Goal: Information Seeking & Learning: Learn about a topic

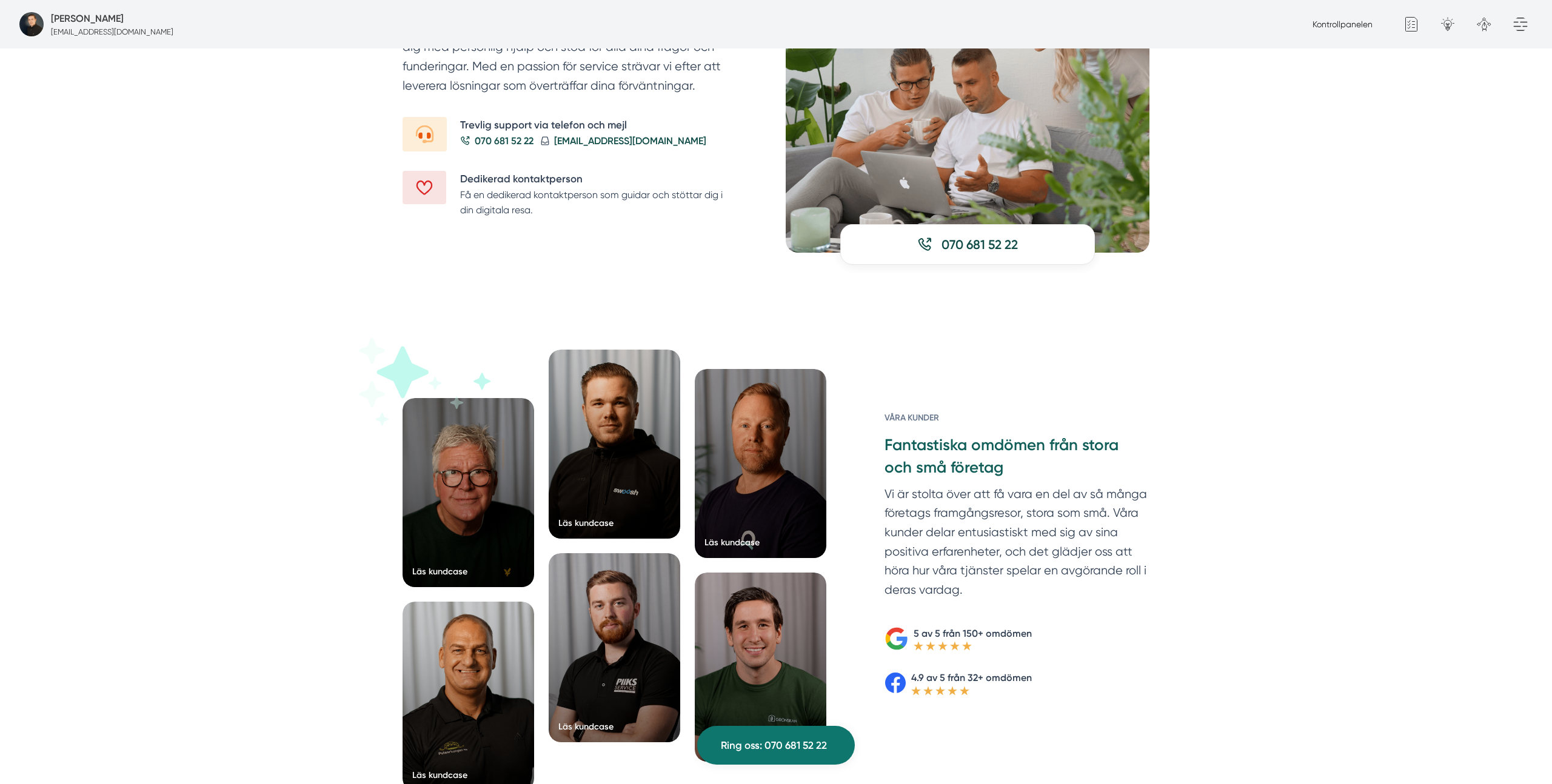
scroll to position [1593, 0]
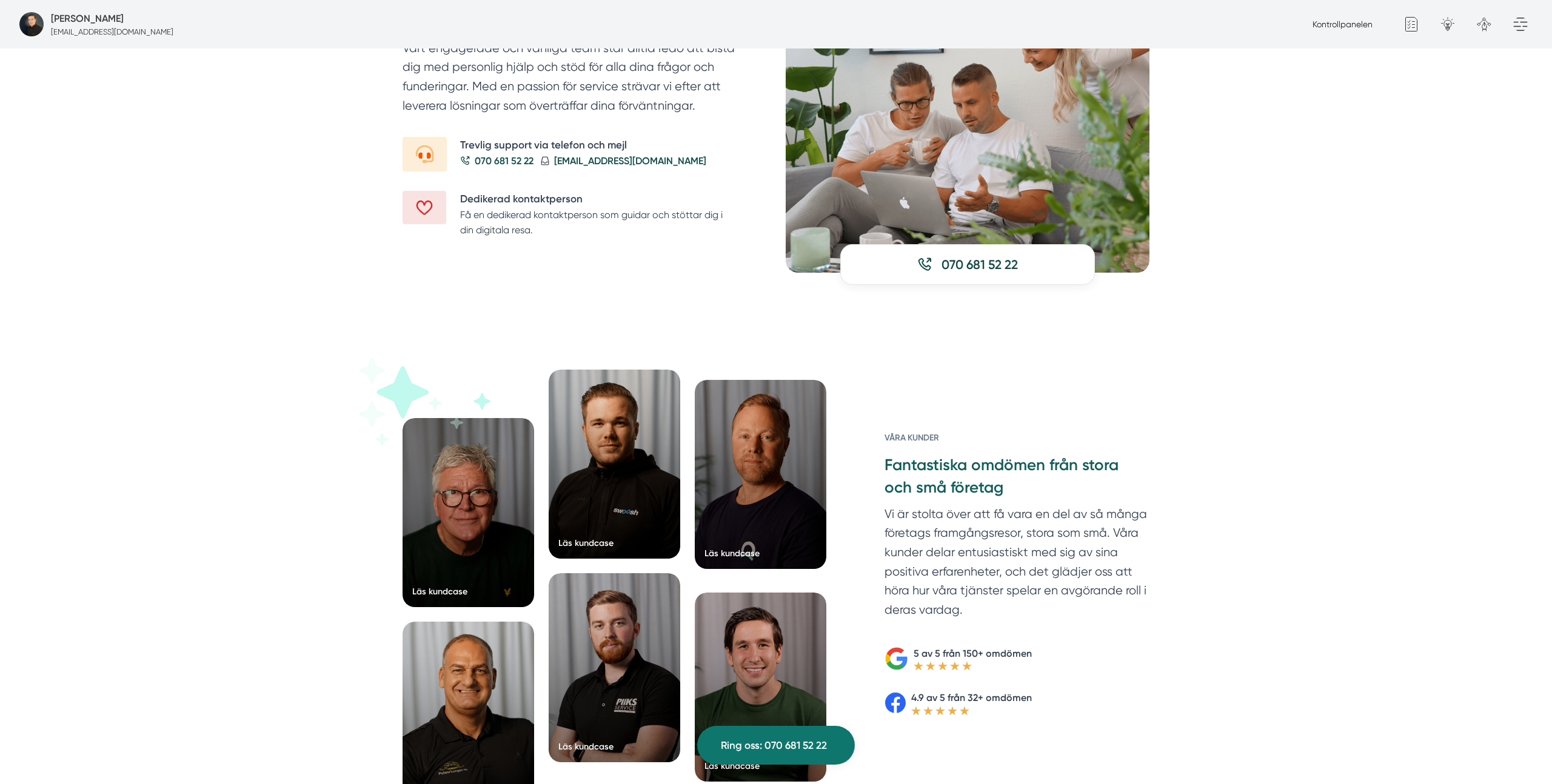
click at [757, 473] on div at bounding box center [760, 474] width 132 height 189
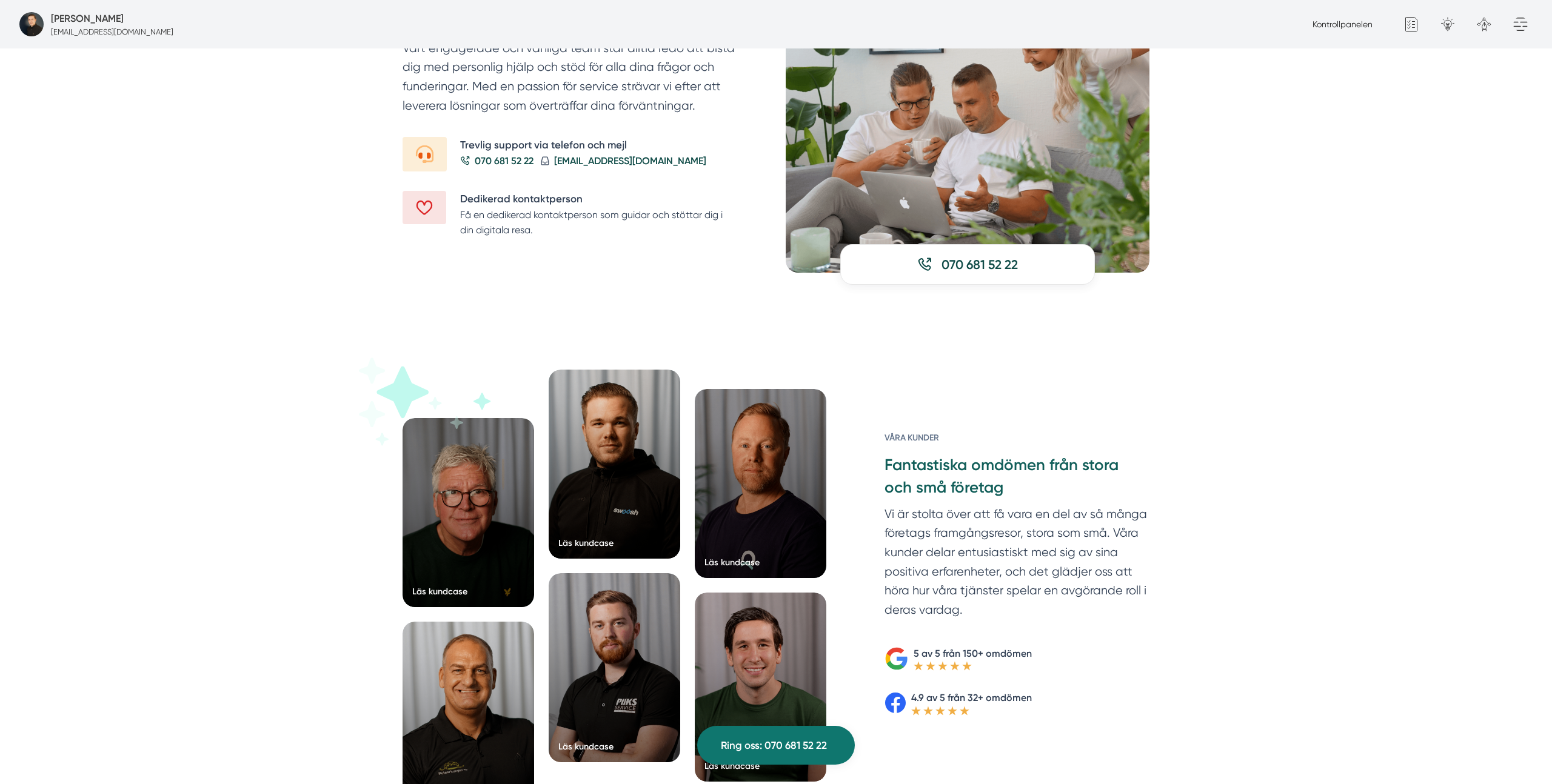
scroll to position [1582, 0]
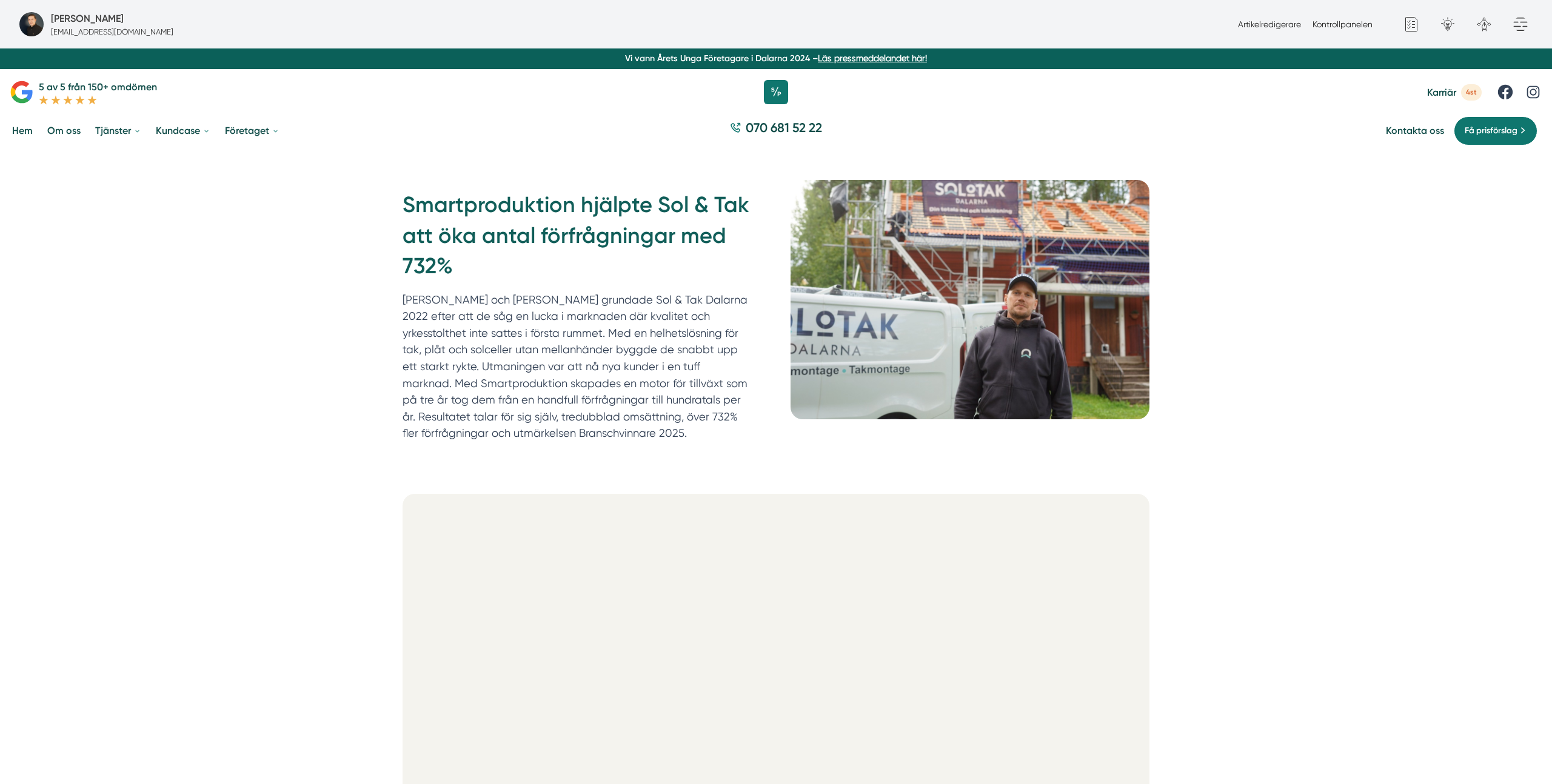
drag, startPoint x: 1277, startPoint y: 474, endPoint x: 1262, endPoint y: 486, distance: 19.2
click at [1277, 474] on div "Smartproduktion hjälpte Sol & Tak att öka antal förfrågningar med 732% Felix oc…" at bounding box center [776, 318] width 1552 height 336
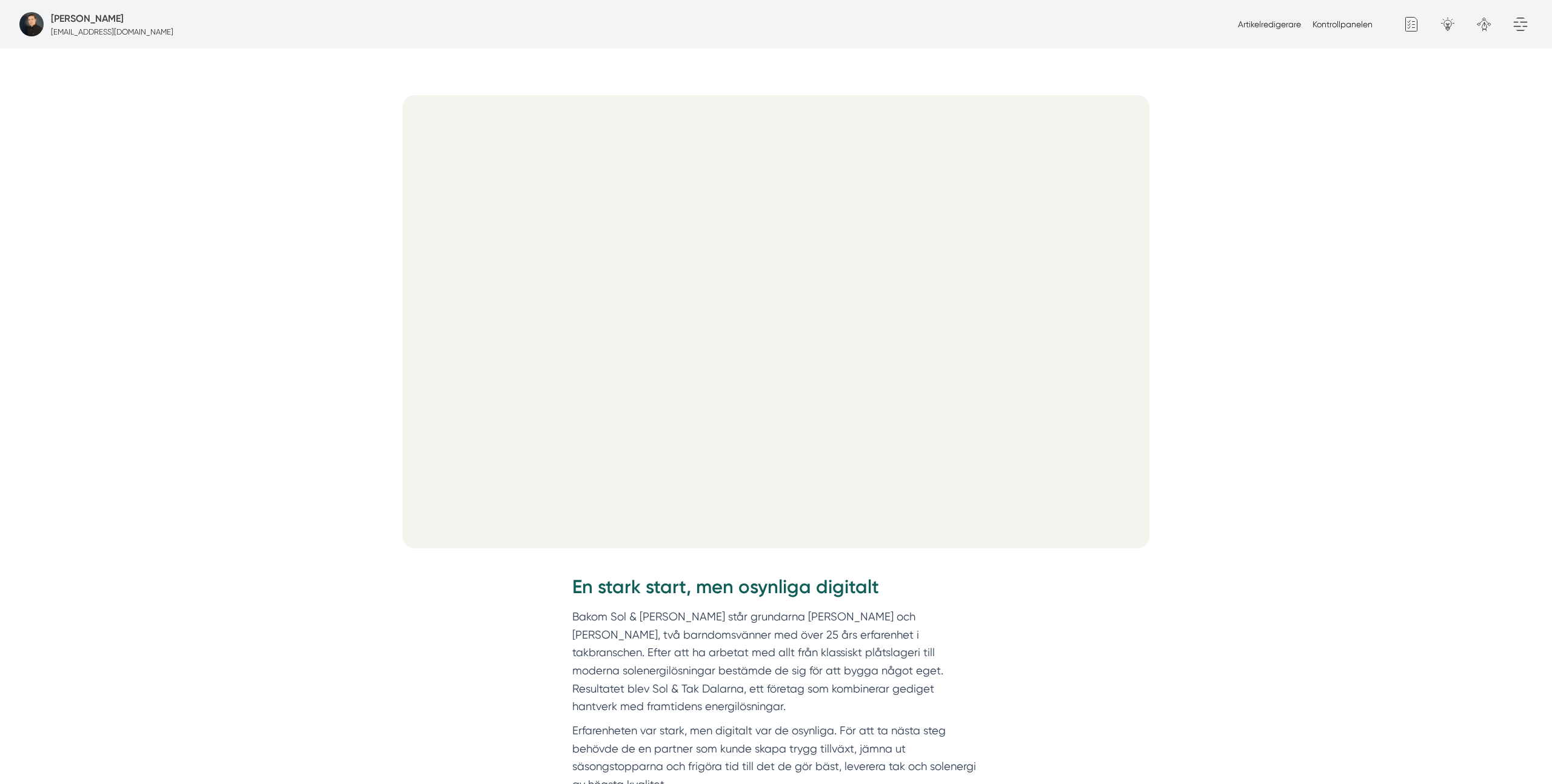
scroll to position [400, 0]
